Goal: Navigation & Orientation: Find specific page/section

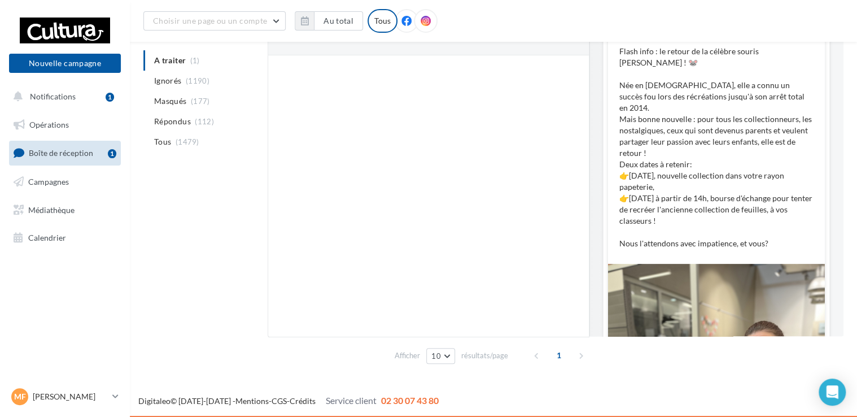
scroll to position [569, 0]
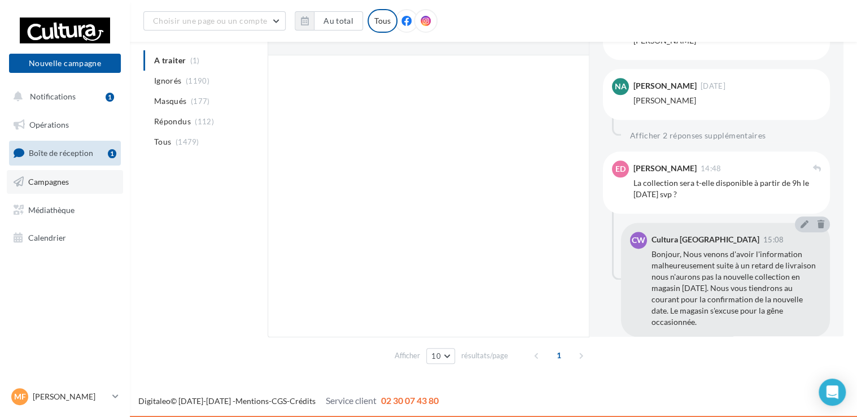
click at [69, 182] on link "Campagnes" at bounding box center [65, 182] width 116 height 24
